Goal: Register for event/course

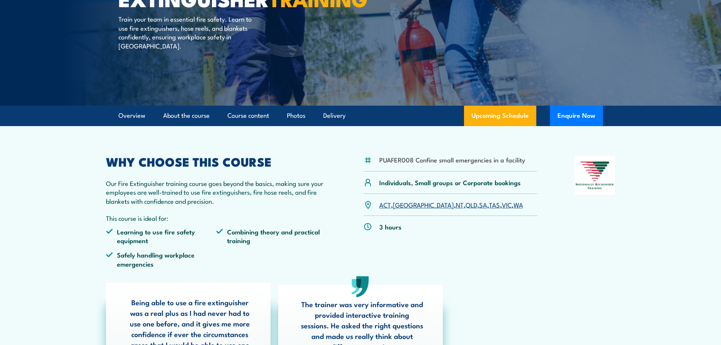
scroll to position [114, 0]
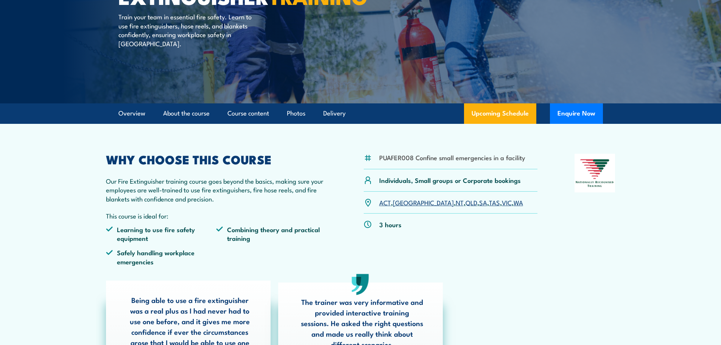
click at [514, 203] on link "WA" at bounding box center [518, 202] width 9 height 9
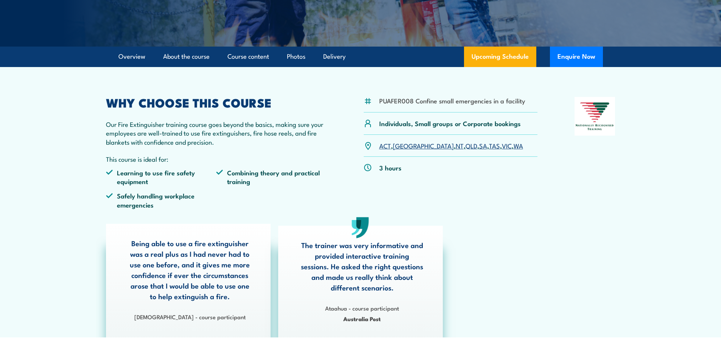
scroll to position [38, 0]
